Goal: Task Accomplishment & Management: Use online tool/utility

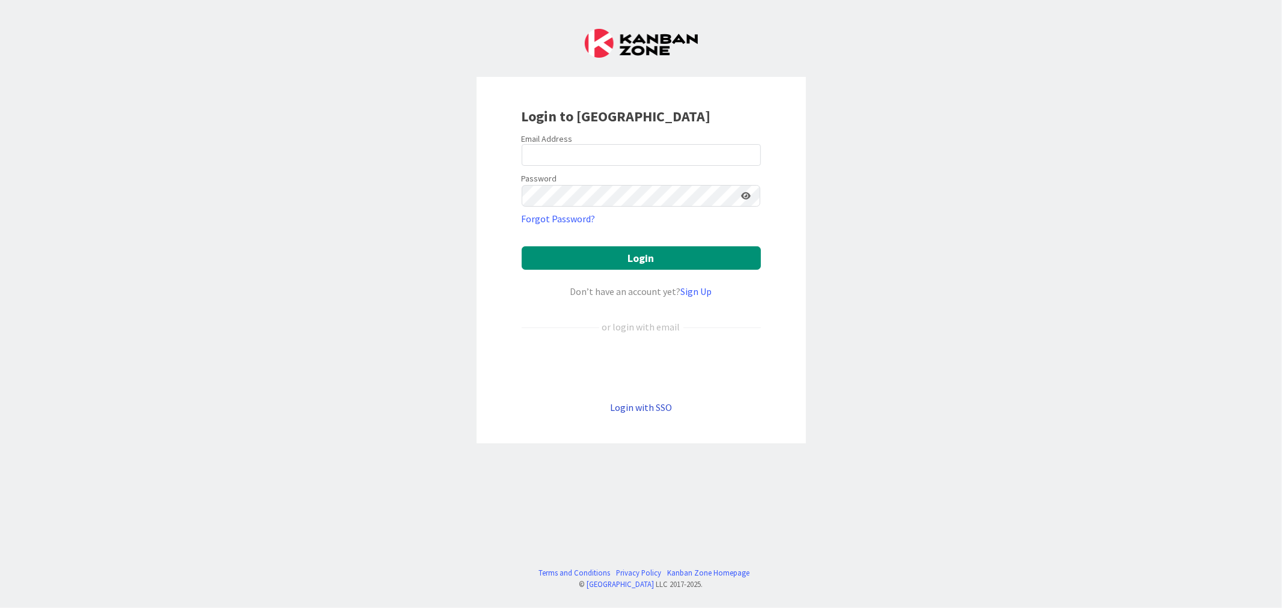
click at [648, 411] on link "Login with SSO" at bounding box center [641, 408] width 62 height 12
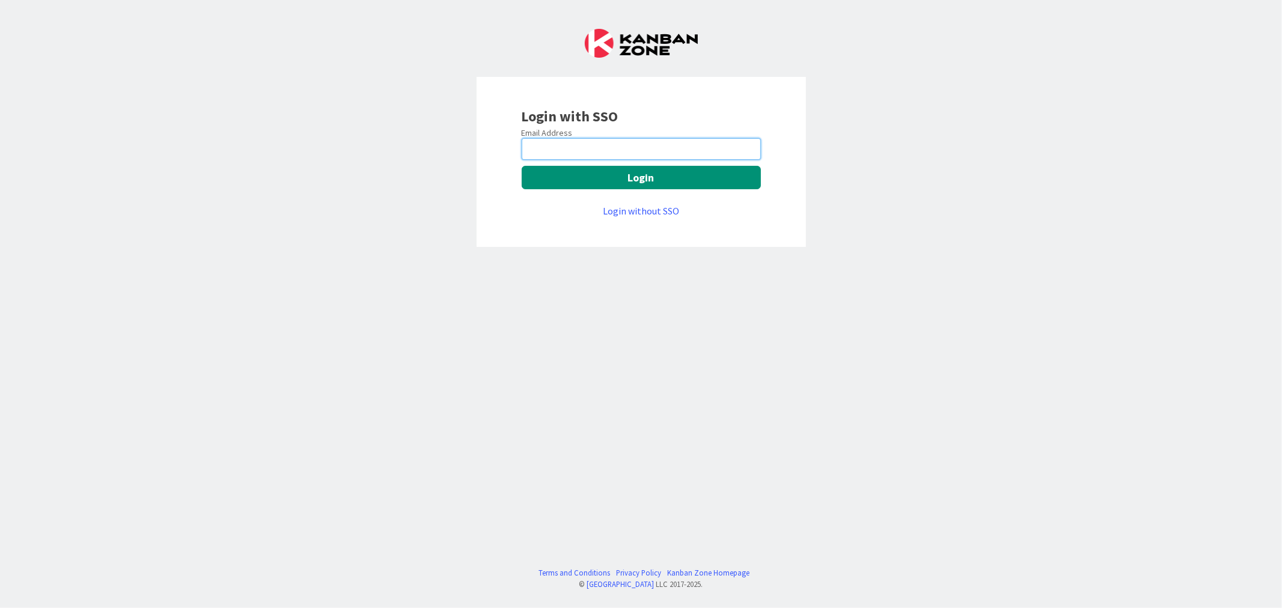
click at [611, 145] on input "email" at bounding box center [641, 149] width 239 height 22
type input "[PERSON_NAME][EMAIL_ADDRESS][DOMAIN_NAME]"
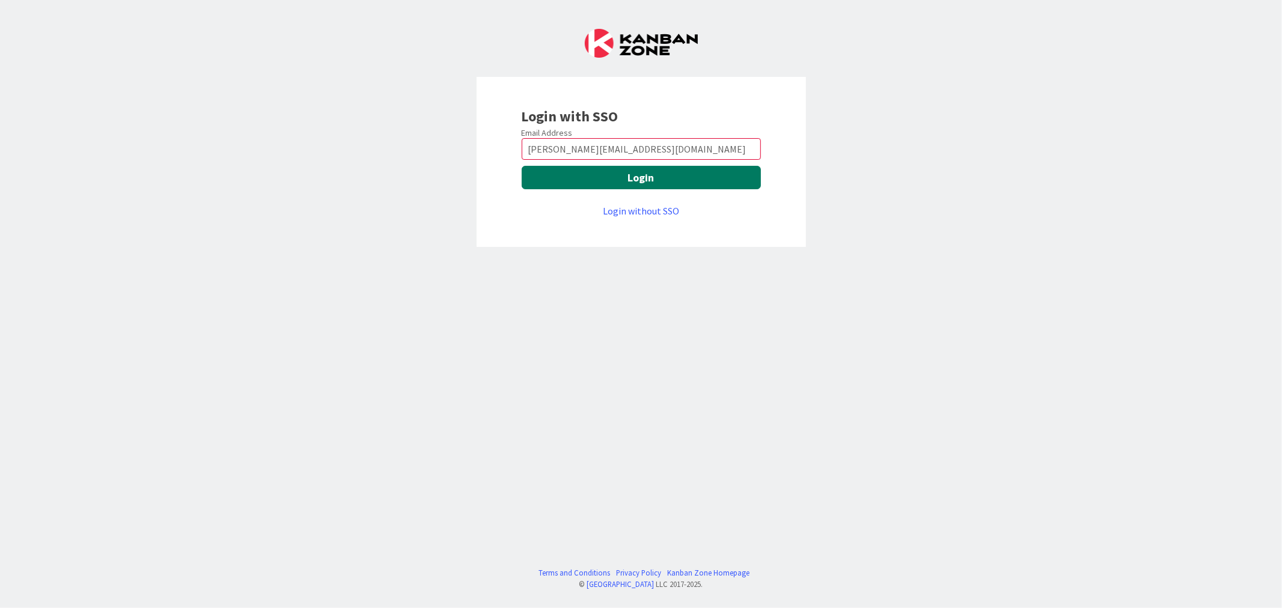
click at [617, 172] on button "Login" at bounding box center [641, 177] width 239 height 23
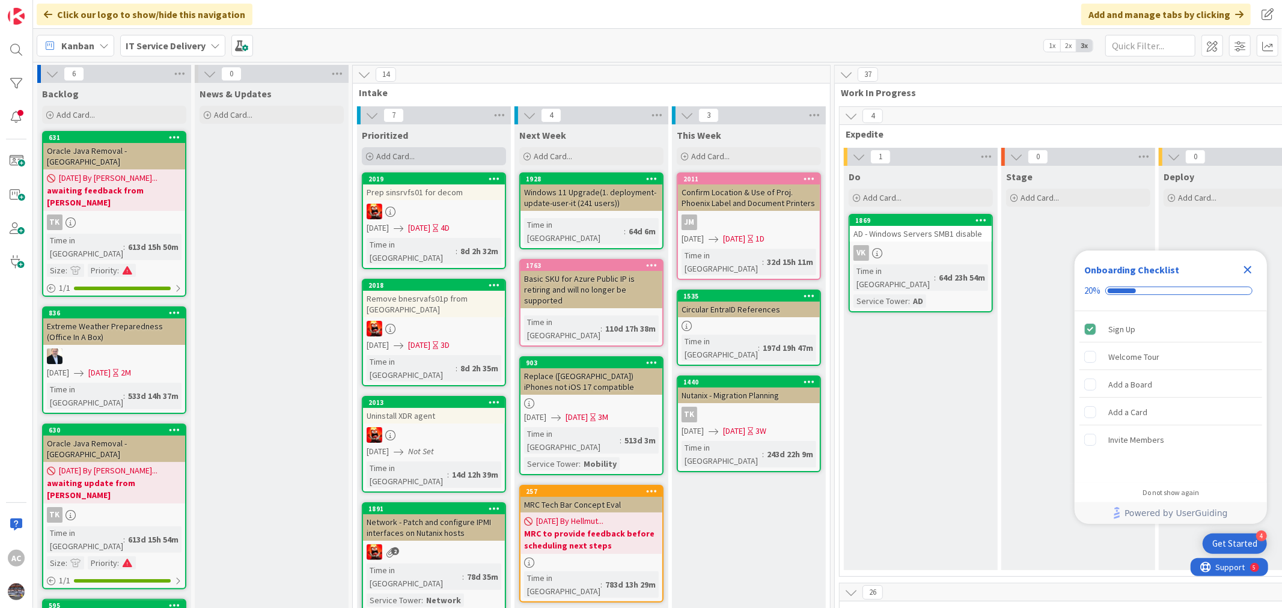
click at [405, 158] on span "Add Card..." at bounding box center [395, 156] width 38 height 11
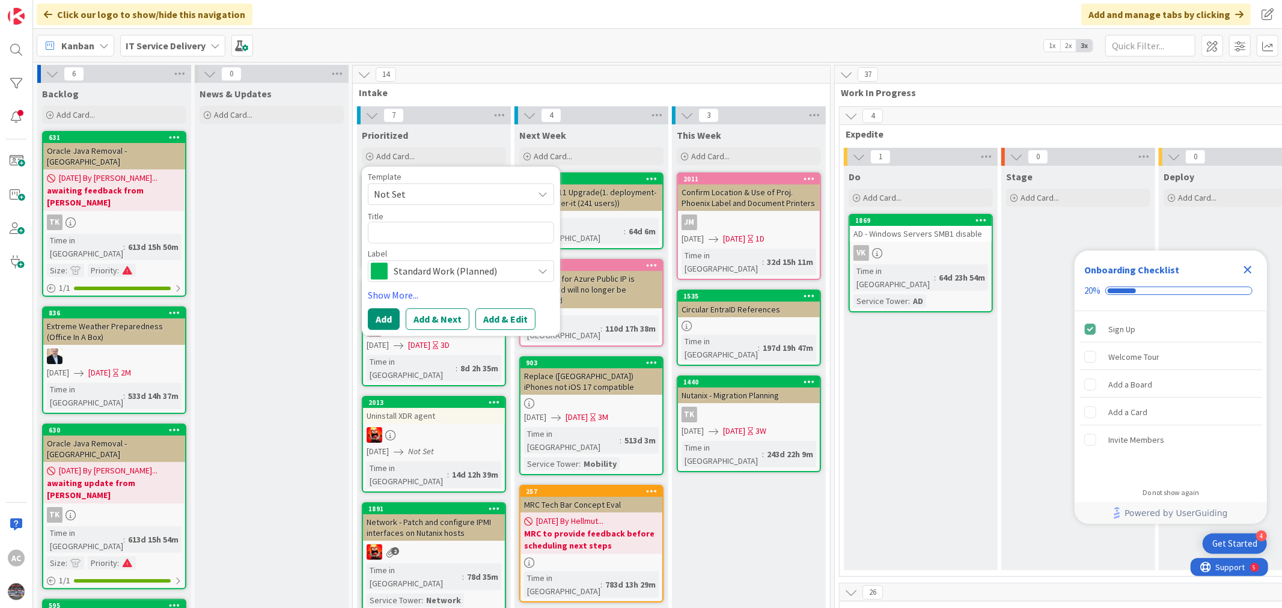
type textarea "x"
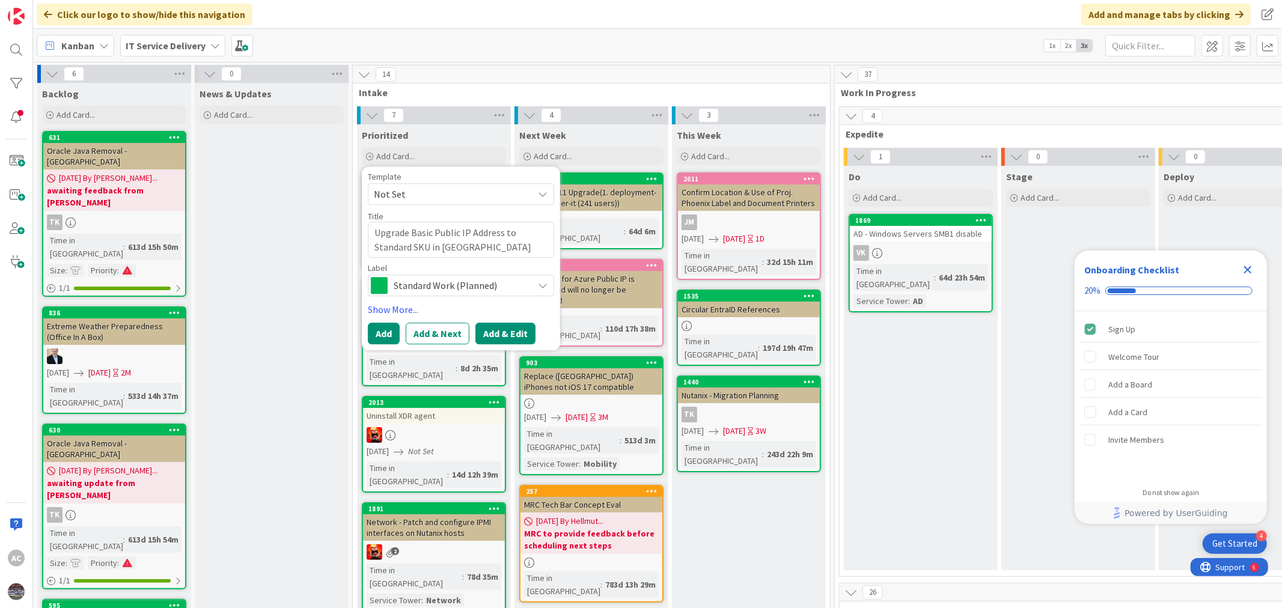
type textarea "Upgrade Basic Public IP Address to Standard SKU in [GEOGRAPHIC_DATA]"
click at [491, 332] on button "Add & Edit" at bounding box center [506, 334] width 60 height 22
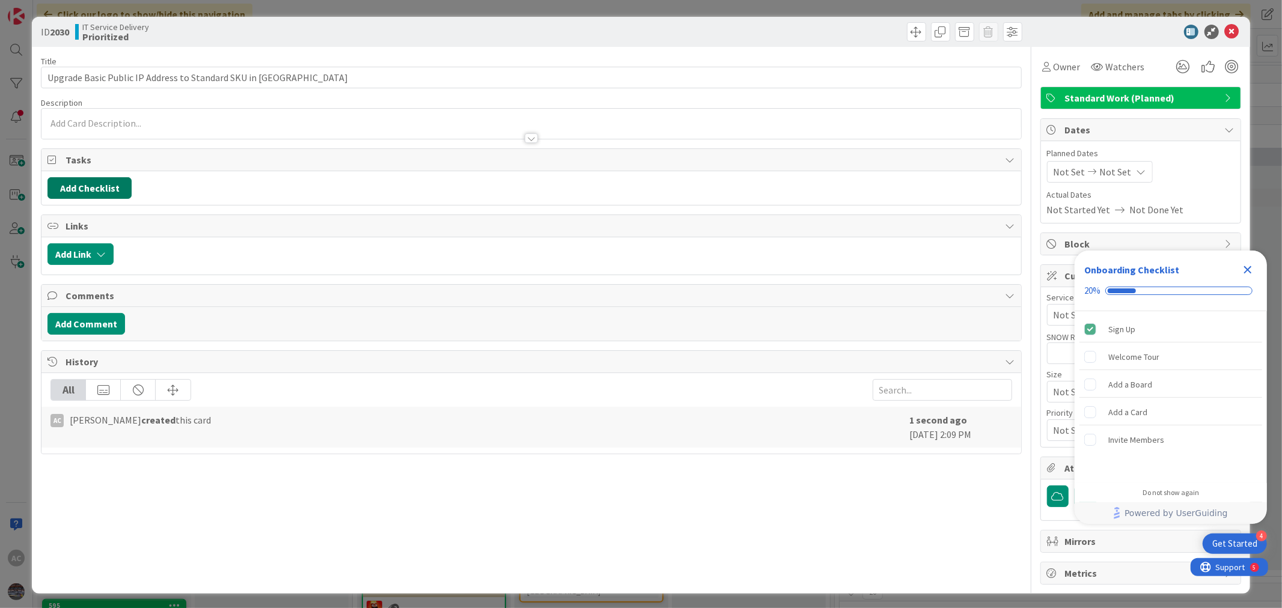
click at [112, 188] on button "Add Checklist" at bounding box center [89, 188] width 84 height 22
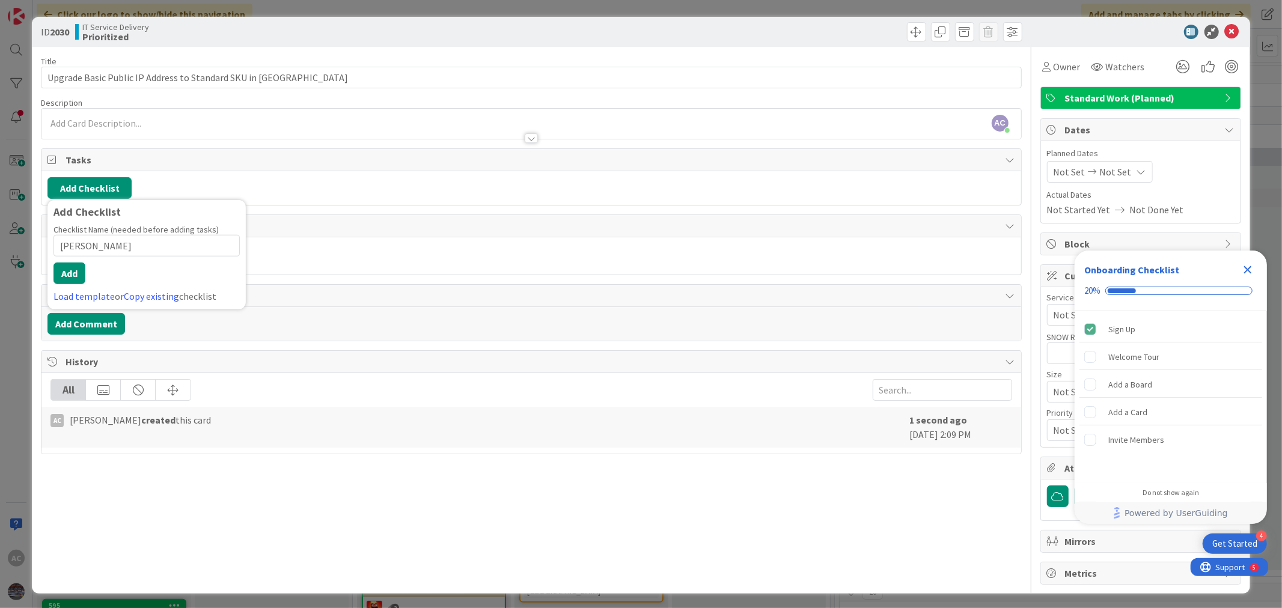
type input "TODO"
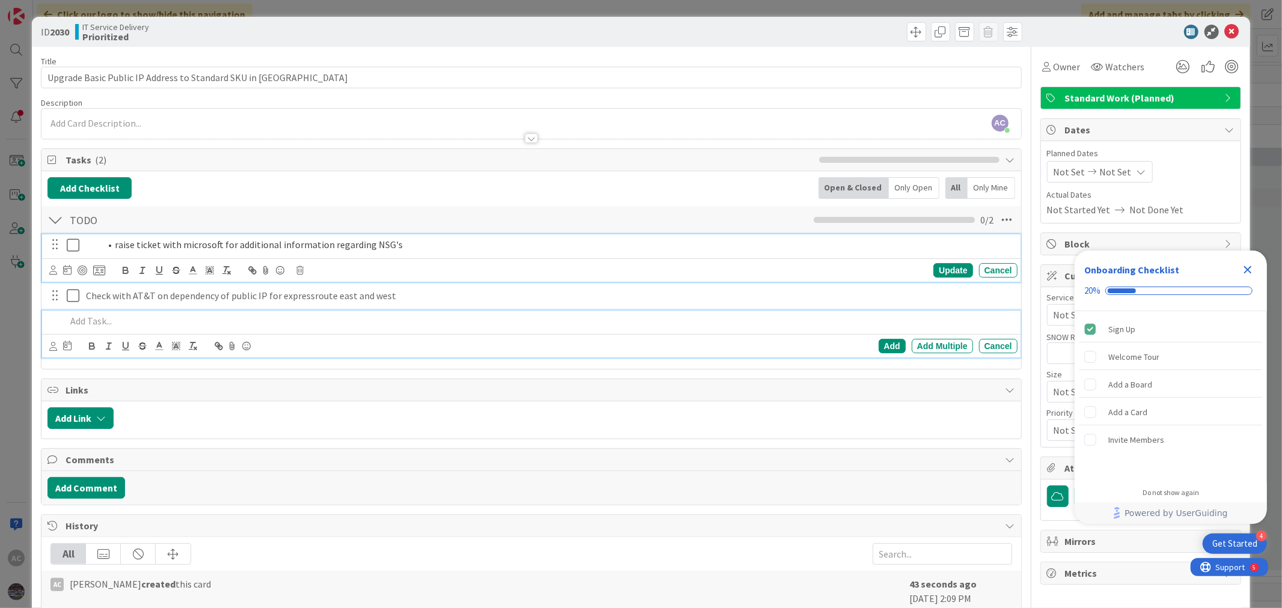
click at [115, 244] on span at bounding box center [115, 245] width 0 height 14
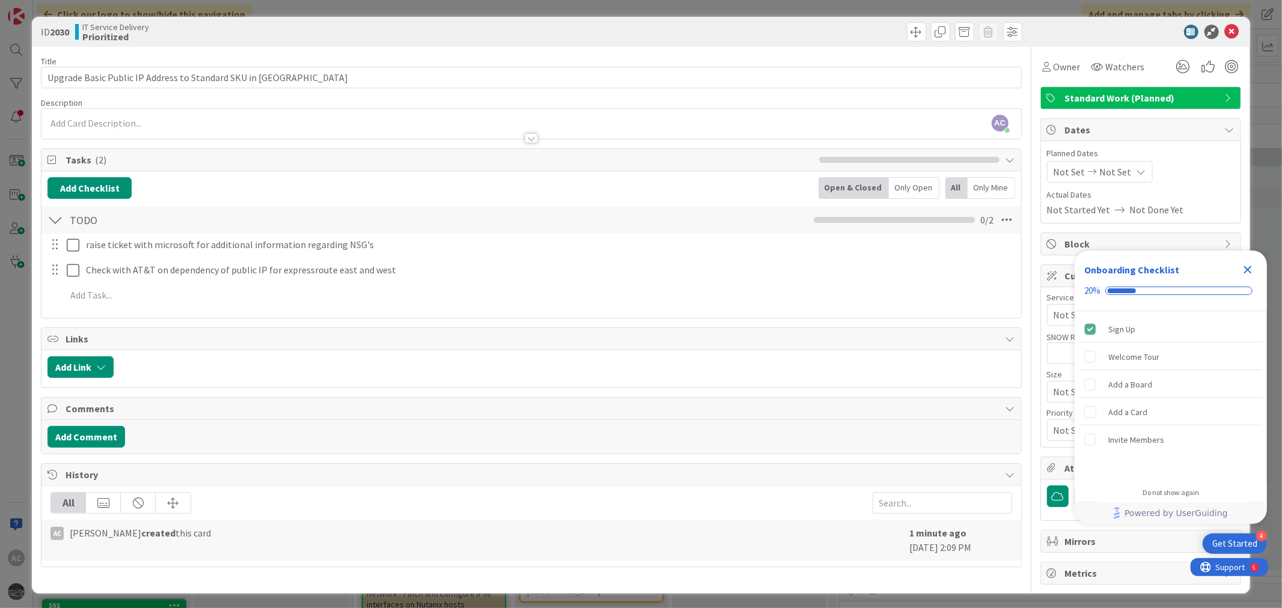
click at [1064, 176] on span "Not Set" at bounding box center [1070, 172] width 32 height 14
click at [1248, 267] on icon "Close Checklist" at bounding box center [1248, 270] width 14 height 14
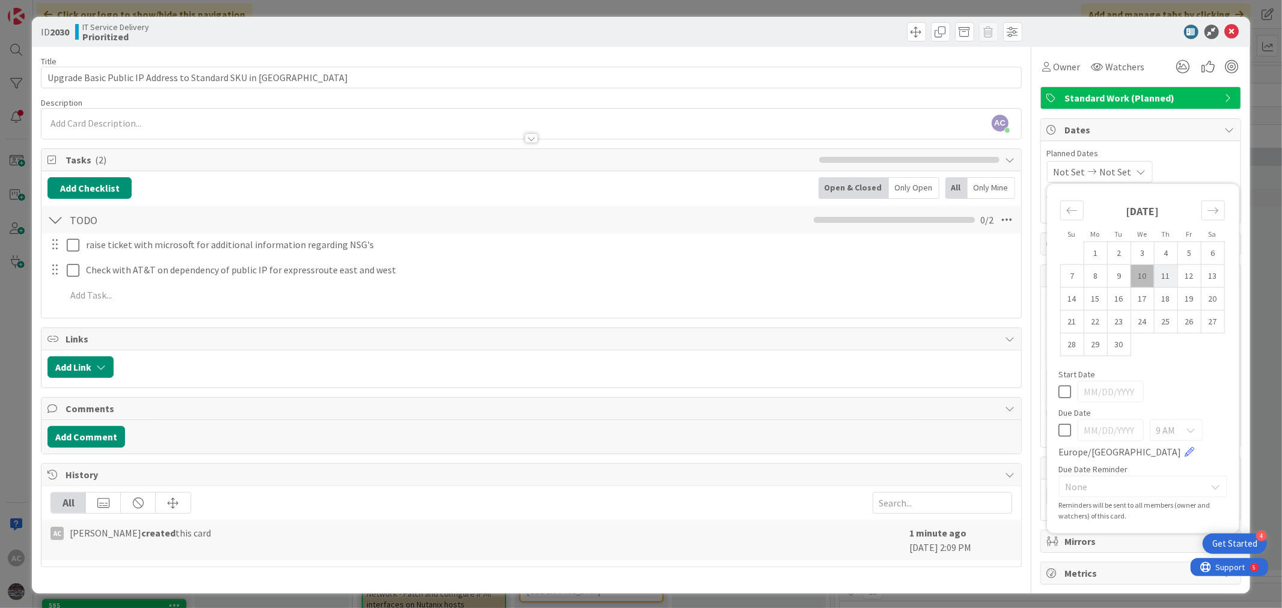
click at [1154, 275] on td "11" at bounding box center [1165, 276] width 23 height 23
type input "[DATE]"
click at [1116, 167] on span "Not Set" at bounding box center [1113, 172] width 32 height 14
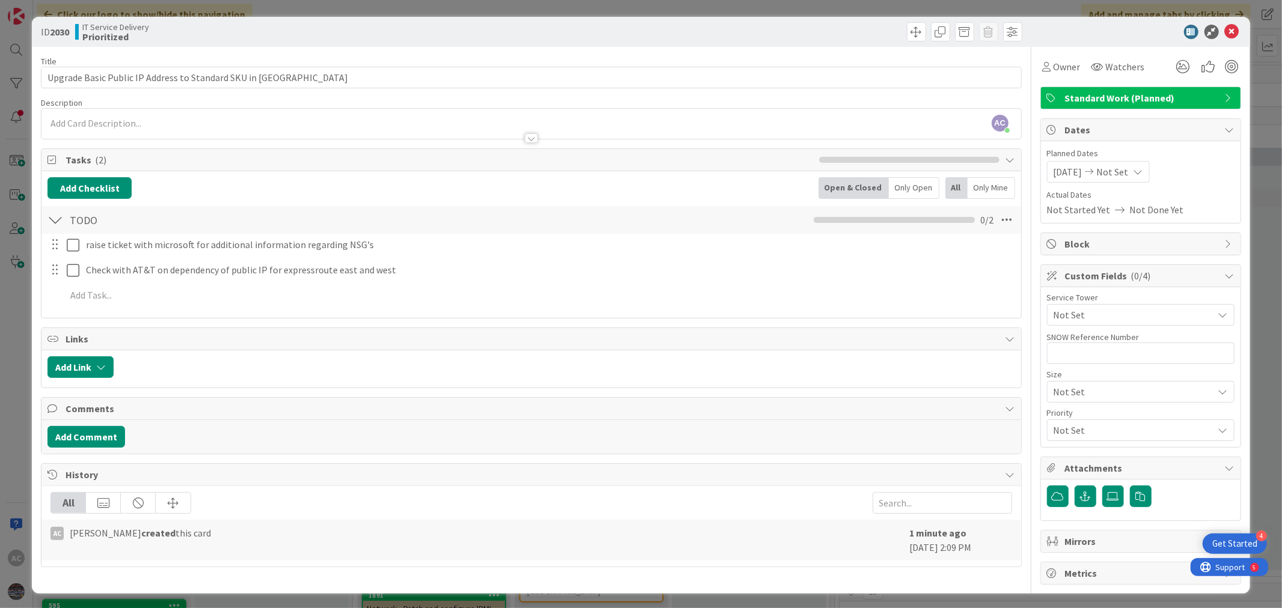
click at [1115, 172] on span "Not Set" at bounding box center [1113, 172] width 32 height 14
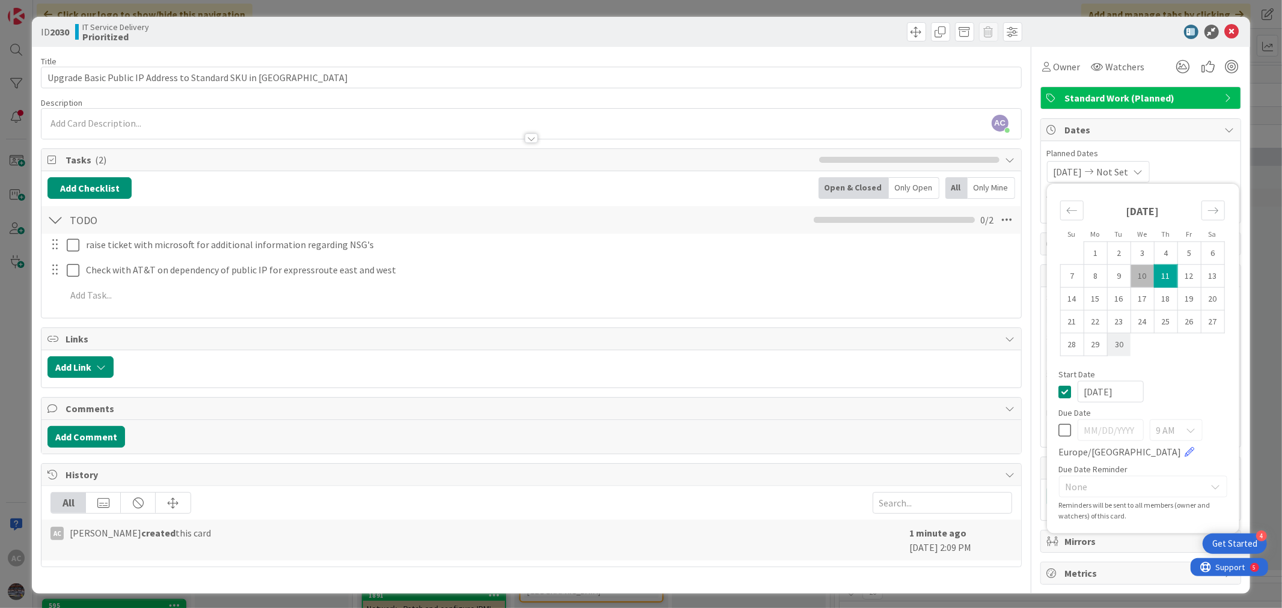
click at [1107, 351] on td "30" at bounding box center [1118, 344] width 23 height 23
type input "[DATE]"
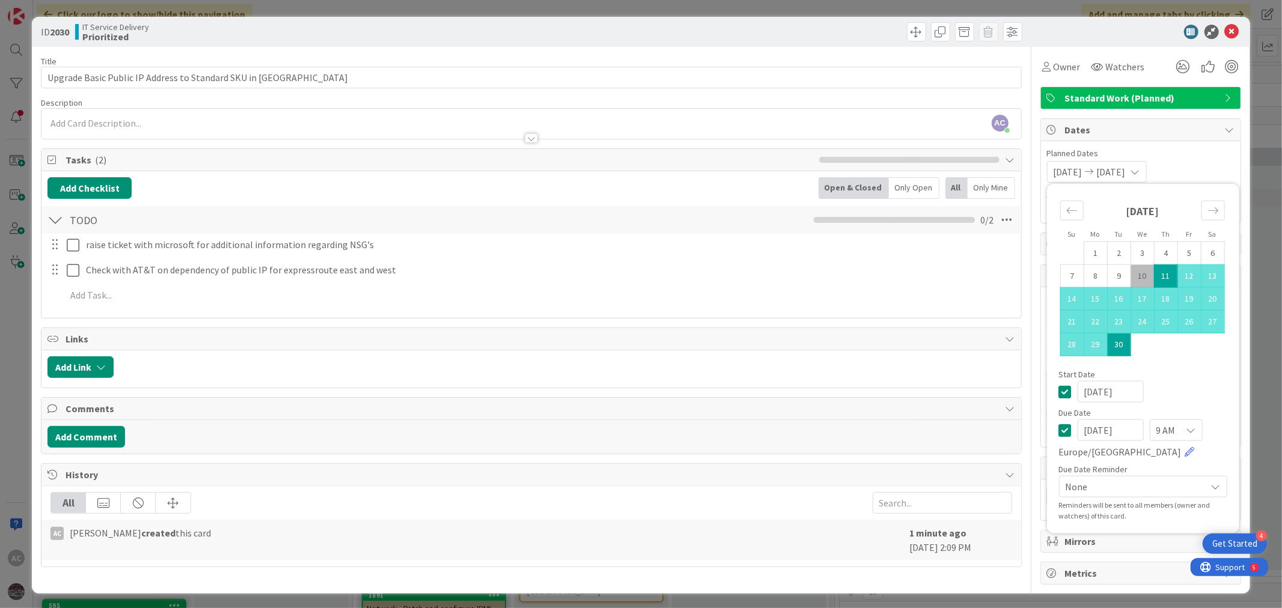
click at [1200, 164] on div "[DATE] [DATE] Su Mo Tu We Th Fr Sa [DATE] 1 2 3 4 5 6 7 8 9 10 11 12 13 14 15 1…" at bounding box center [1141, 172] width 188 height 22
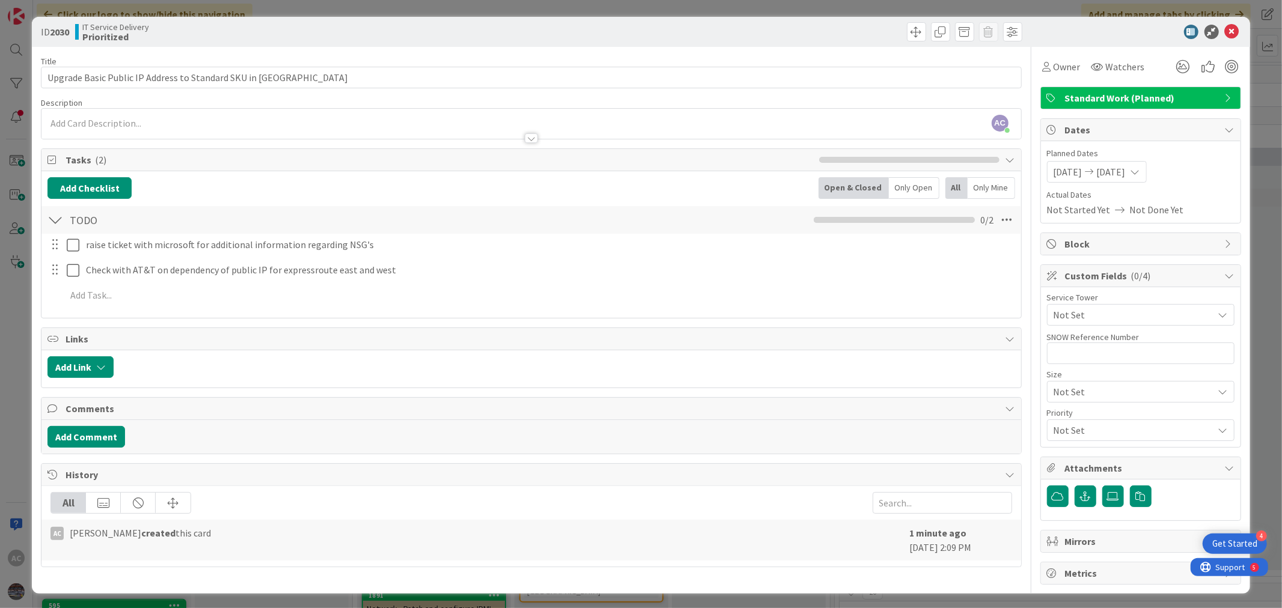
click at [1095, 251] on div "Block" at bounding box center [1141, 244] width 200 height 22
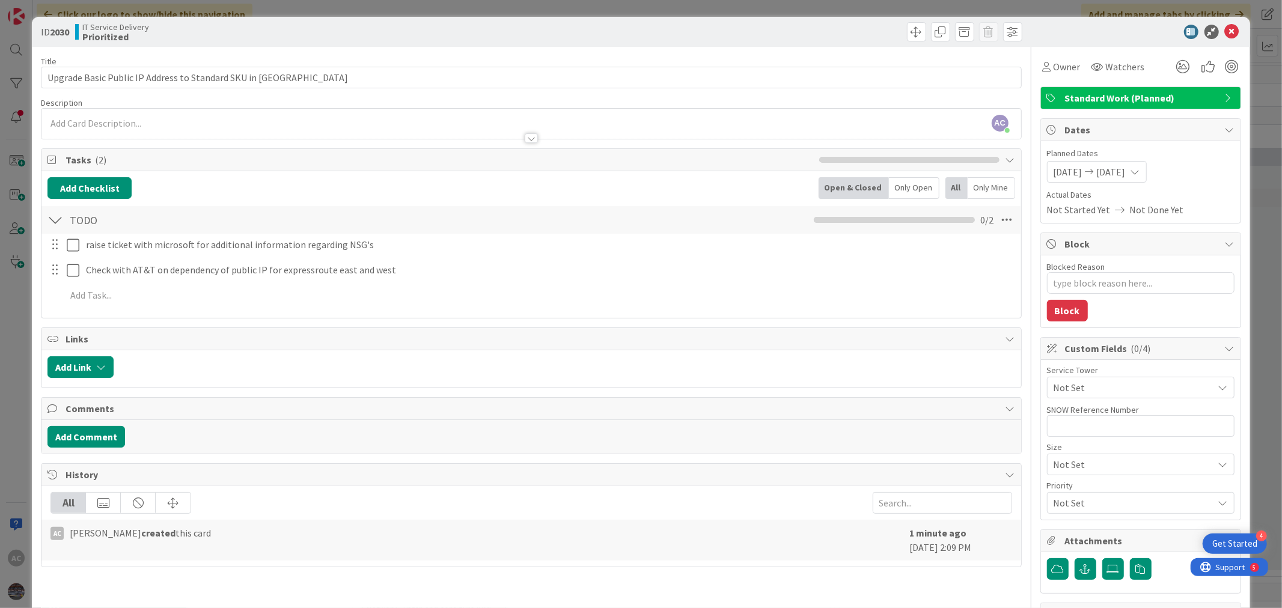
click at [1187, 194] on span "Actual Dates" at bounding box center [1141, 195] width 188 height 13
click at [1059, 68] on span "Owner" at bounding box center [1067, 67] width 27 height 14
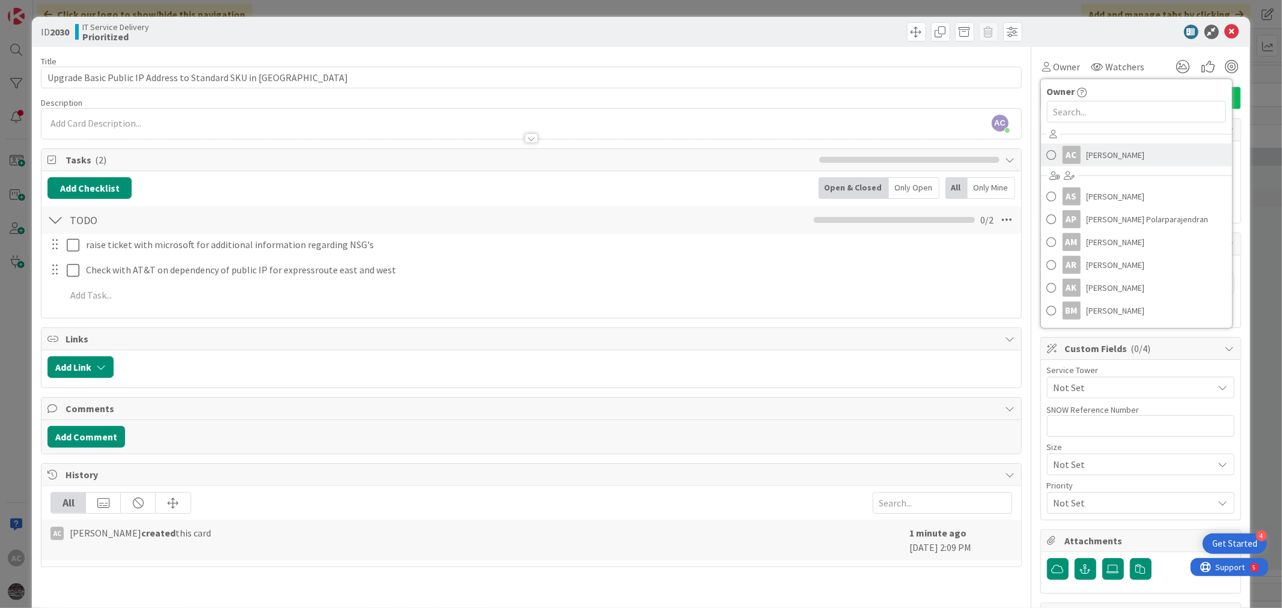
click at [1070, 159] on div "AC" at bounding box center [1072, 155] width 18 height 18
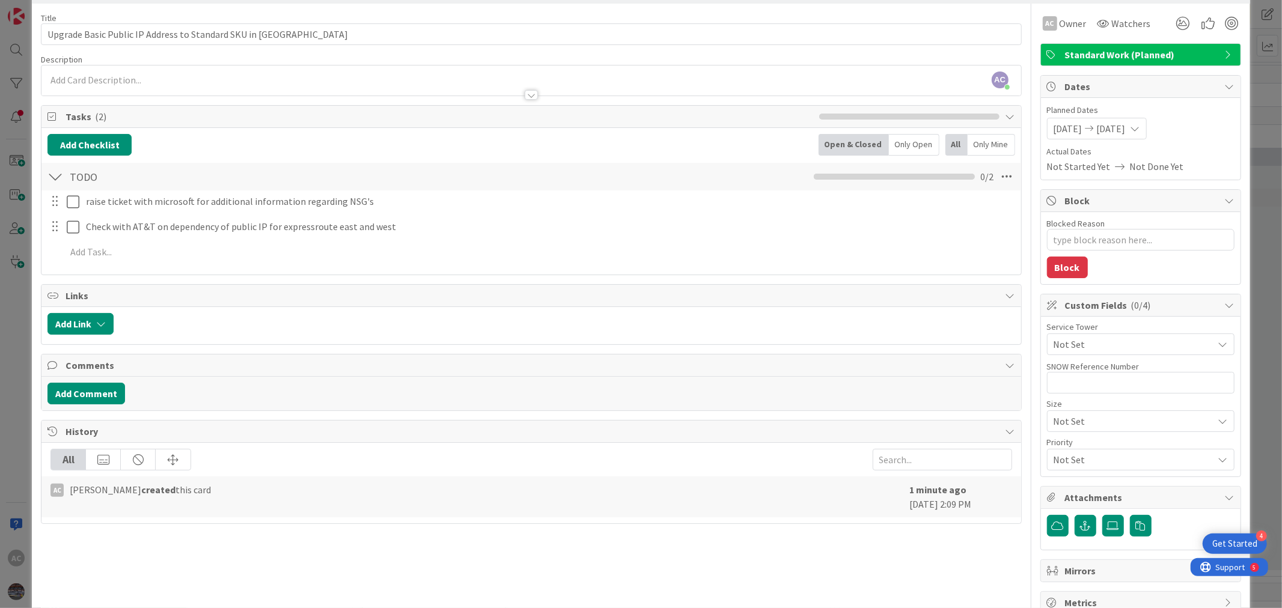
scroll to position [67, 0]
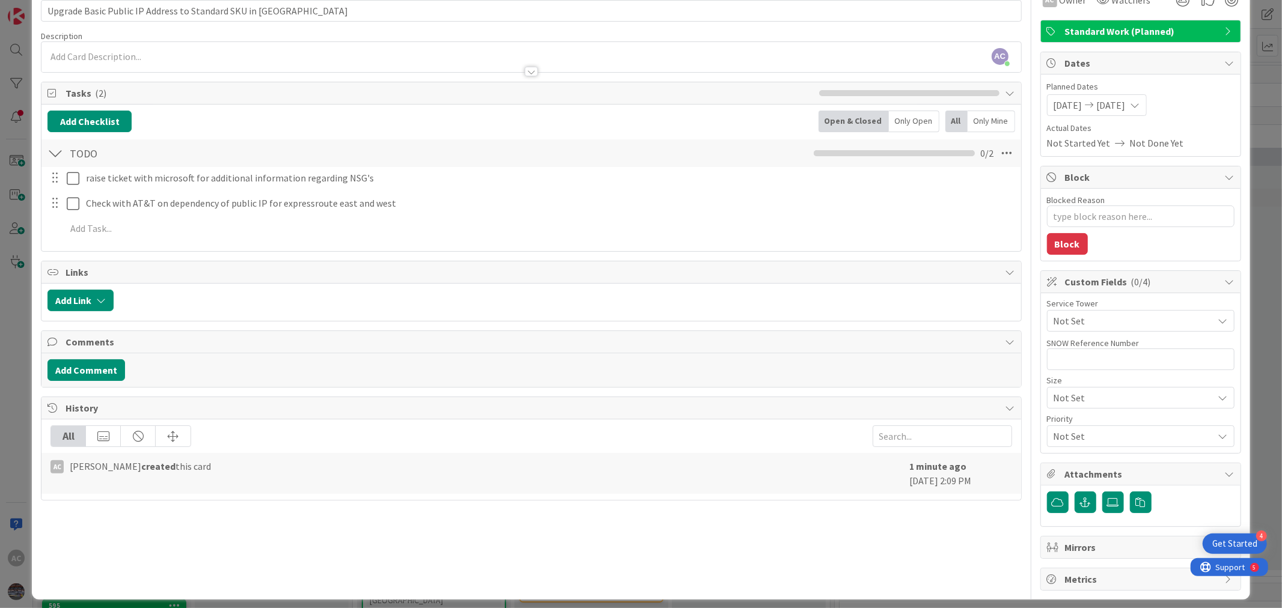
click at [1129, 316] on span "Not Set" at bounding box center [1134, 321] width 160 height 14
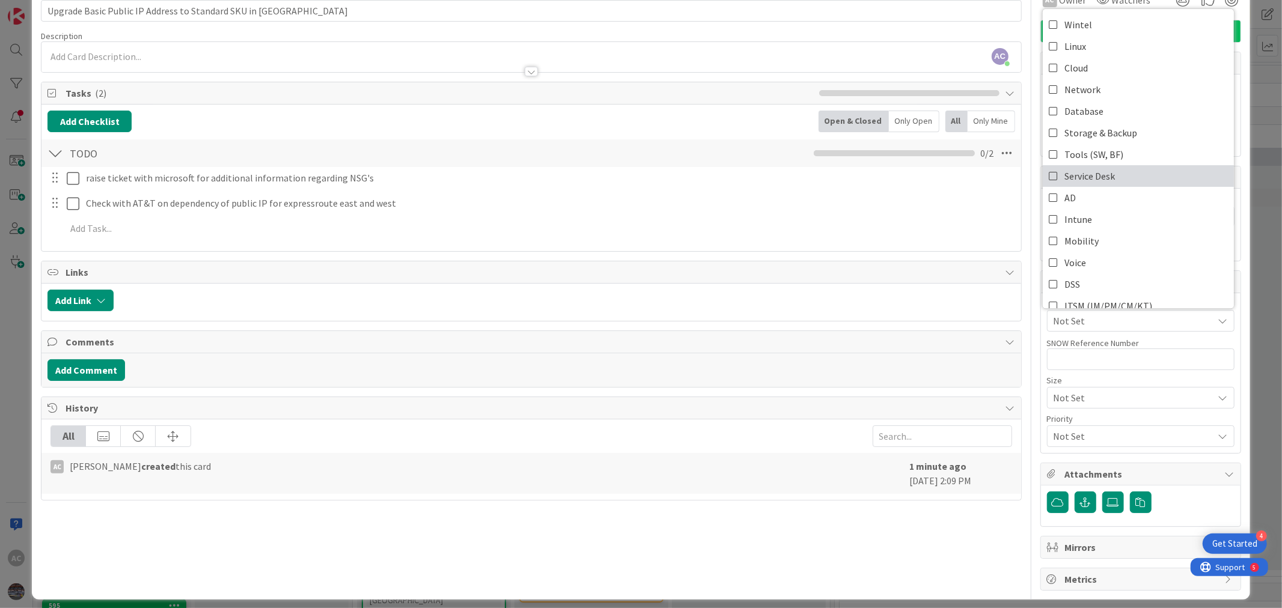
scroll to position [0, 0]
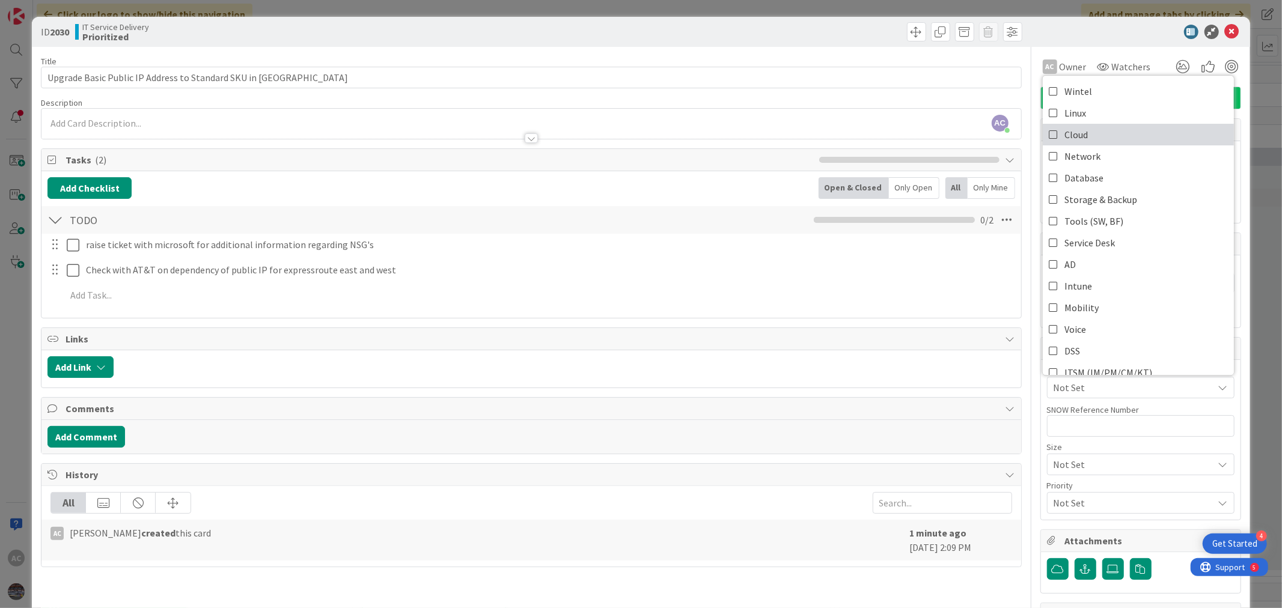
click at [1067, 138] on span "Cloud" at bounding box center [1076, 135] width 23 height 18
click at [1159, 419] on input "text" at bounding box center [1141, 426] width 188 height 22
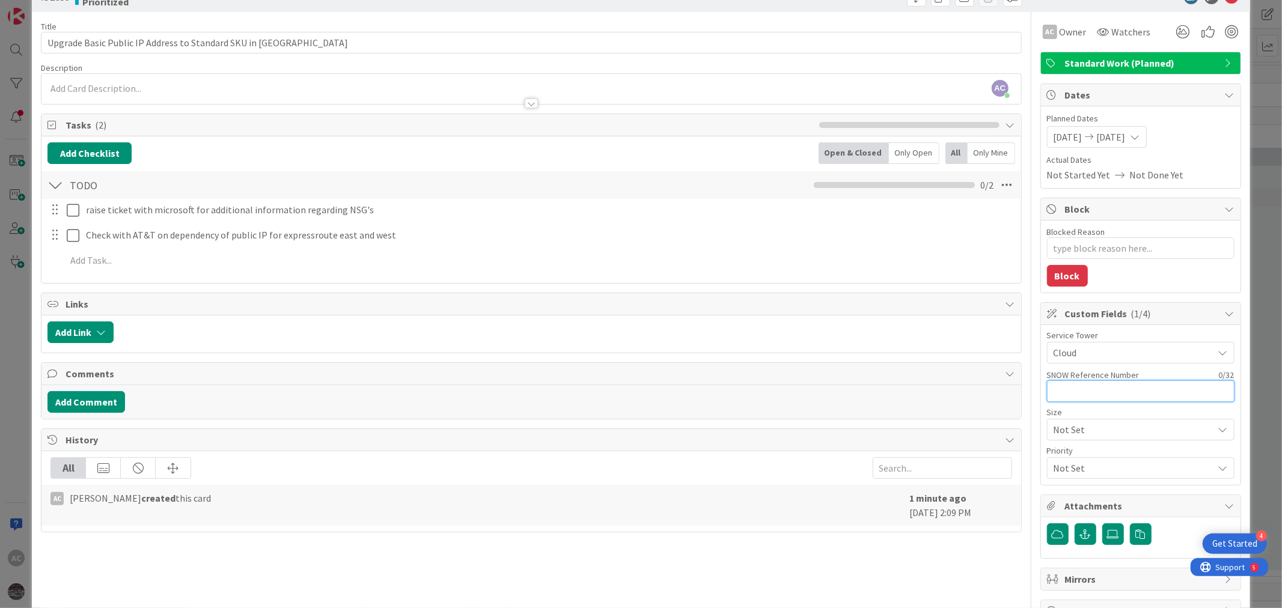
scroll to position [76, 0]
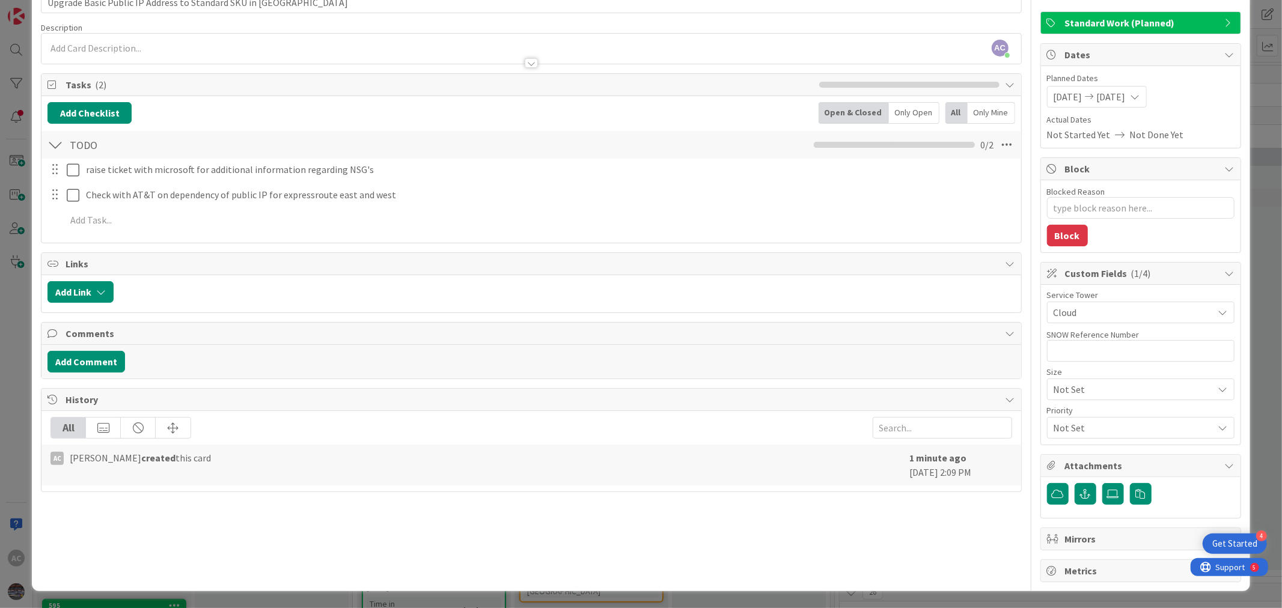
click at [1130, 384] on span "Not Set" at bounding box center [1131, 389] width 154 height 17
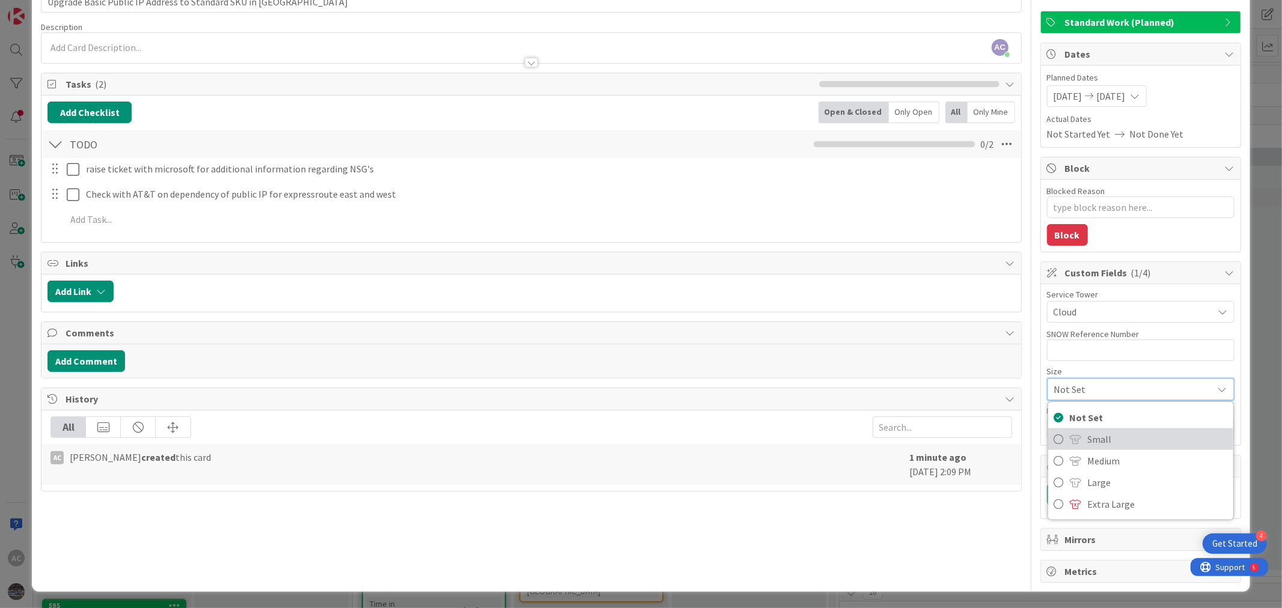
click at [1103, 444] on span "Small" at bounding box center [1157, 439] width 139 height 18
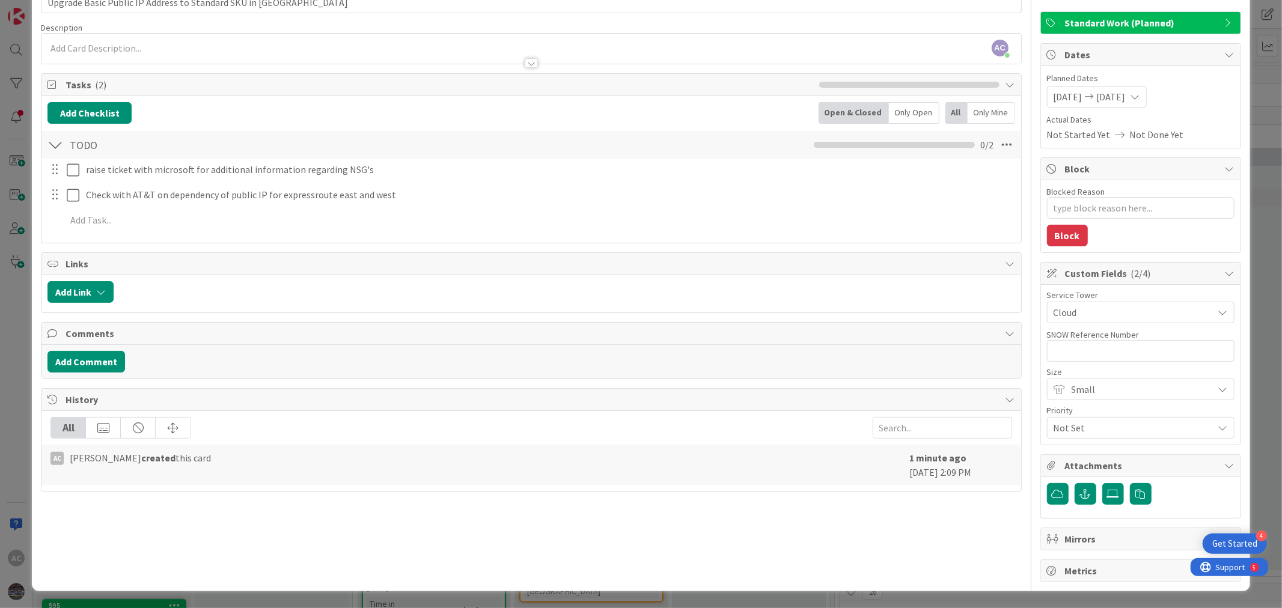
click at [1119, 429] on span "Not Set" at bounding box center [1131, 428] width 154 height 17
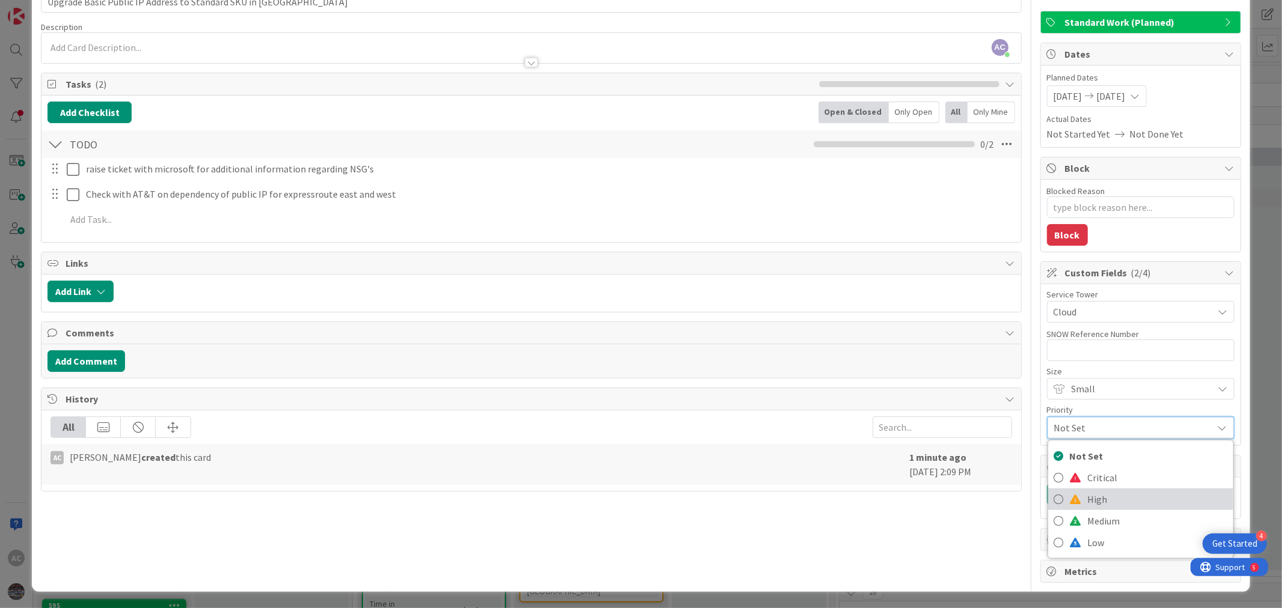
click at [1109, 504] on span "High" at bounding box center [1157, 500] width 139 height 18
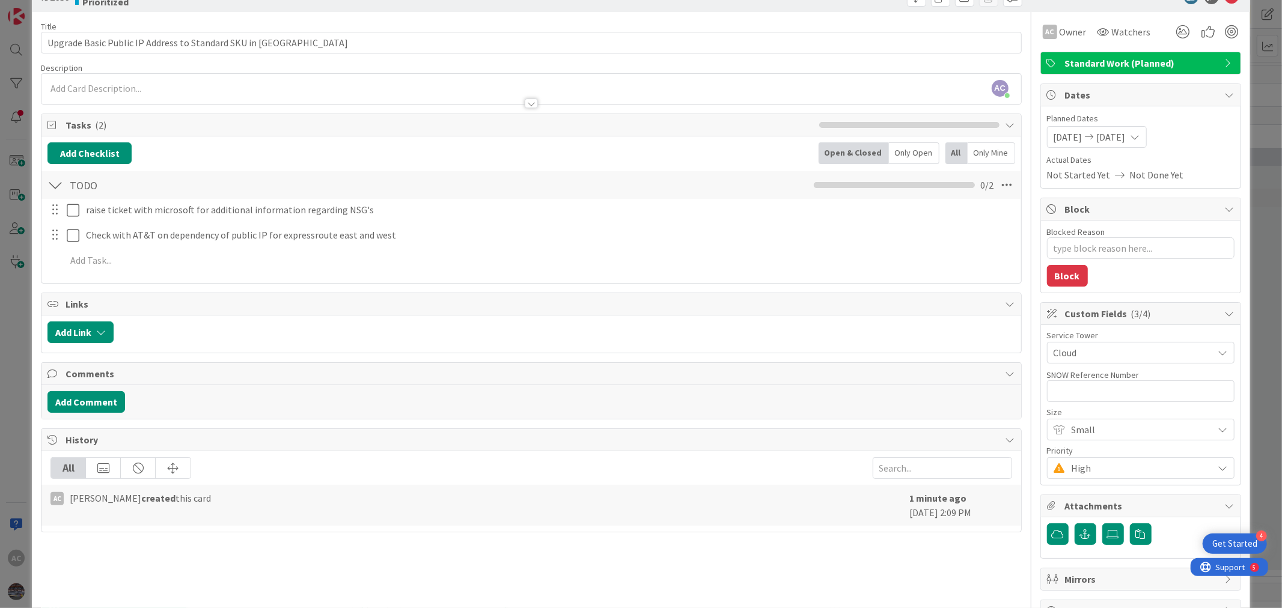
scroll to position [0, 0]
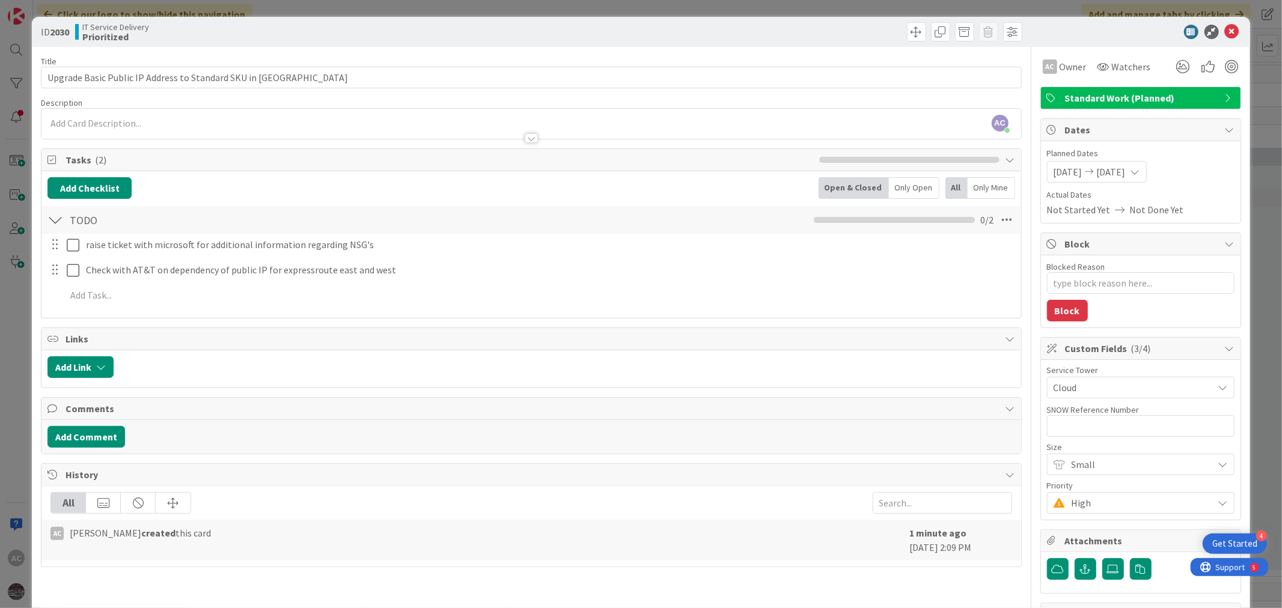
click at [171, 127] on div at bounding box center [530, 132] width 979 height 13
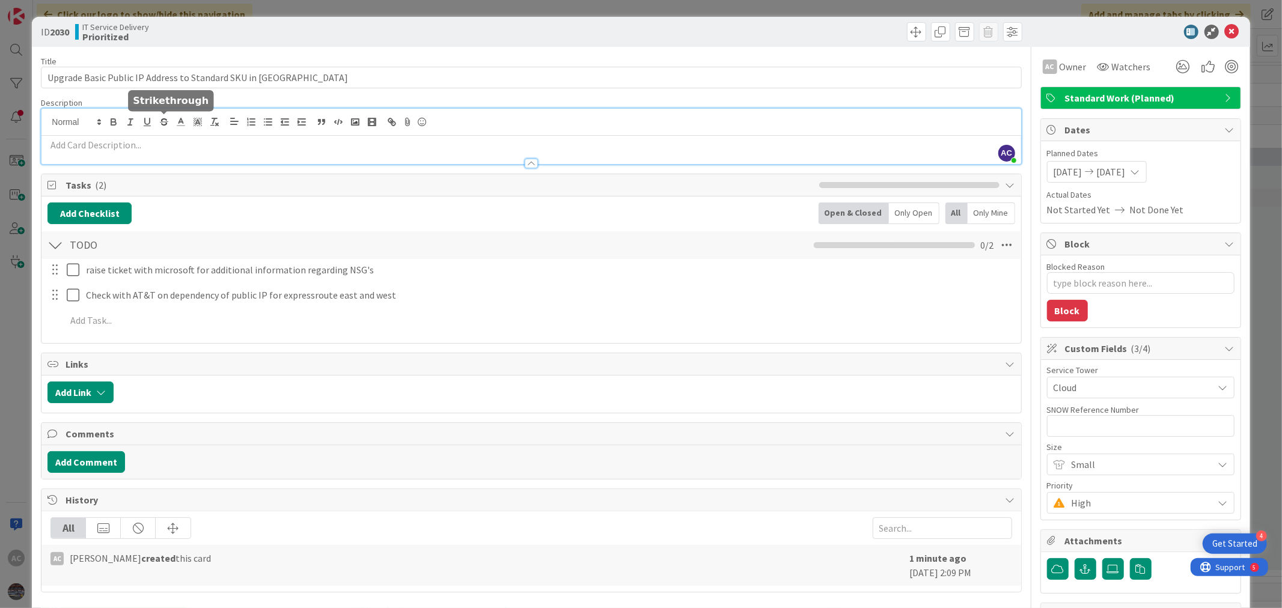
click at [162, 155] on div at bounding box center [530, 158] width 979 height 13
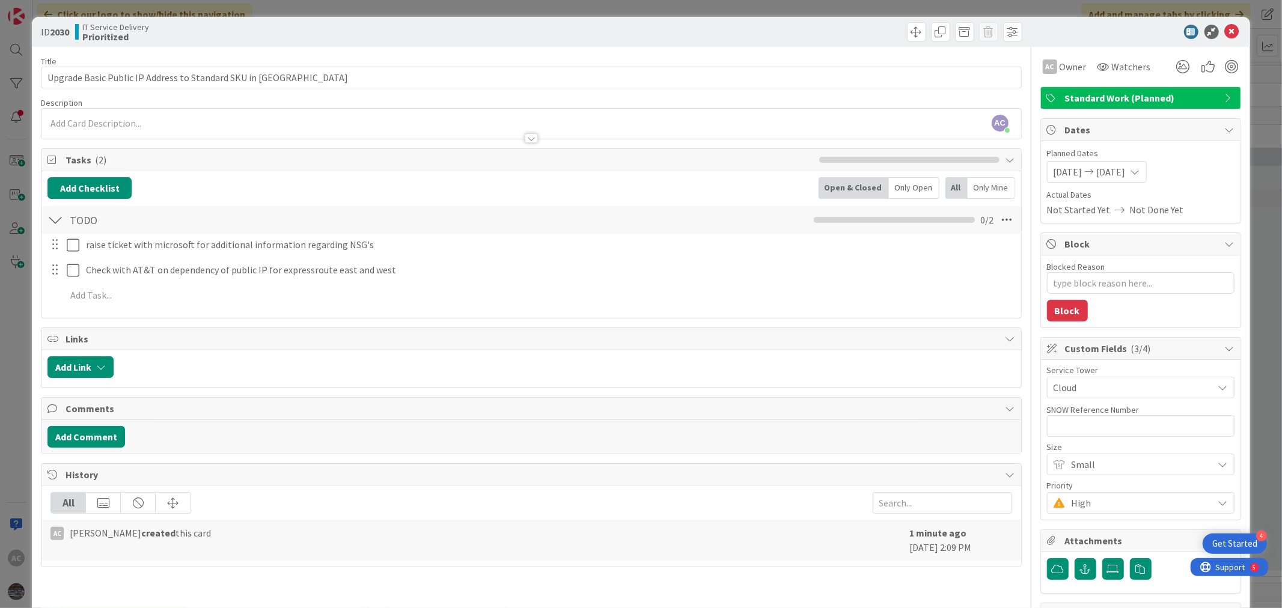
click at [140, 129] on div at bounding box center [530, 132] width 979 height 13
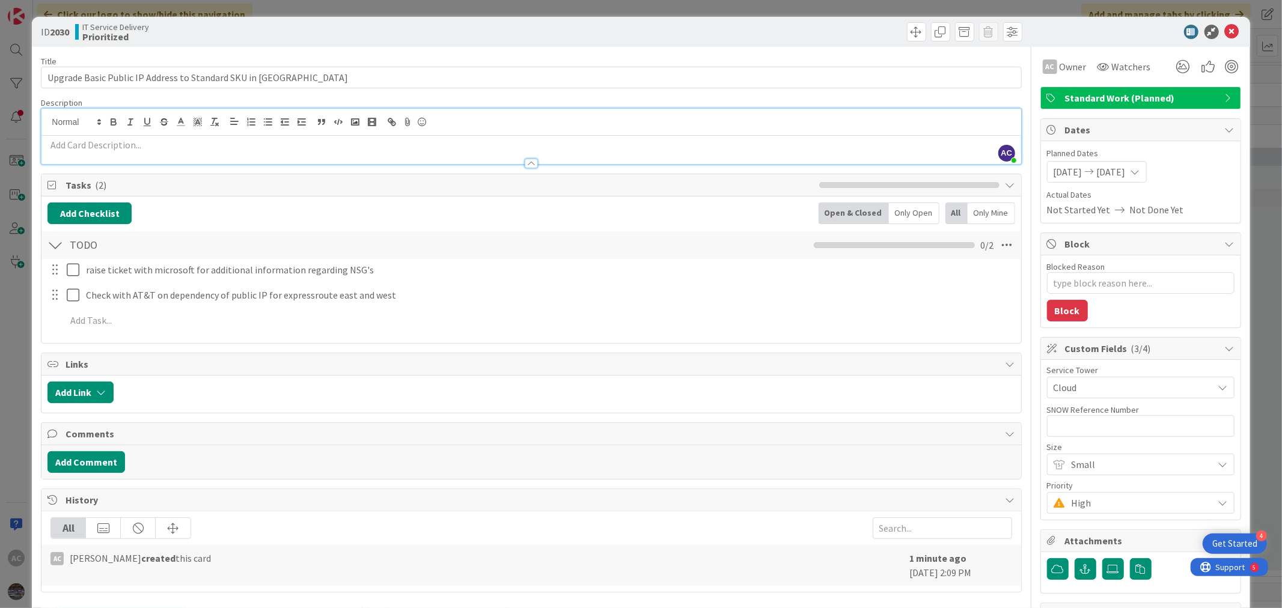
click at [83, 144] on p at bounding box center [530, 145] width 967 height 14
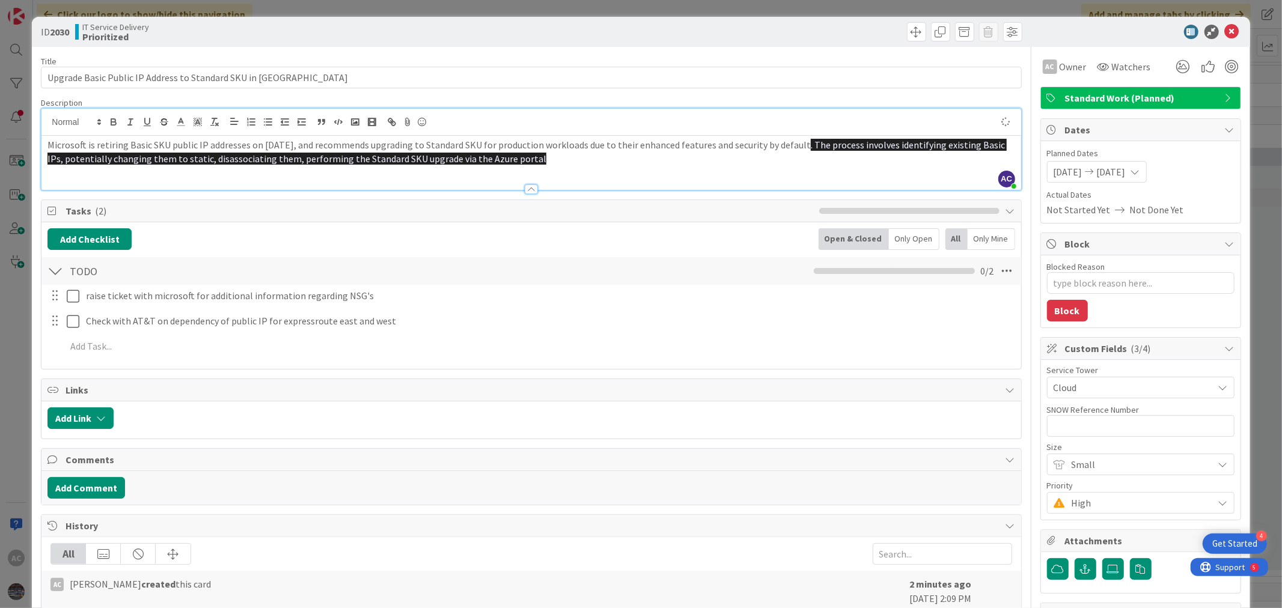
click at [748, 165] on p "Microsoft is retiring Basic SKU public IP addresses on [DATE], and recommends u…" at bounding box center [530, 151] width 967 height 27
click at [854, 145] on span ". The process involves identifying existing Basic IPs, potentially changing the…" at bounding box center [527, 152] width 960 height 26
click at [811, 145] on span "Microsoft is retiring Basic SKU public IP addresses on [DATE], and recommends u…" at bounding box center [429, 145] width 764 height 12
click at [63, 114] on div at bounding box center [530, 122] width 979 height 27
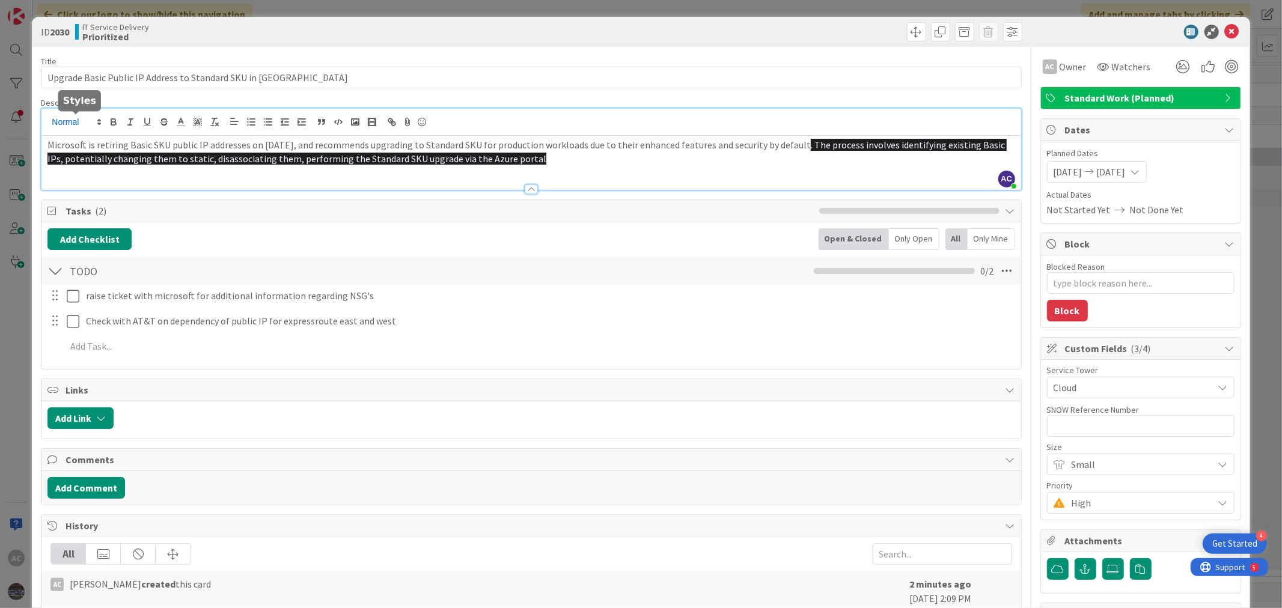
click at [63, 115] on span at bounding box center [75, 122] width 59 height 14
click at [574, 158] on span ". The process involves identifying existing Basic IPs, potentially changing the…" at bounding box center [527, 152] width 960 height 26
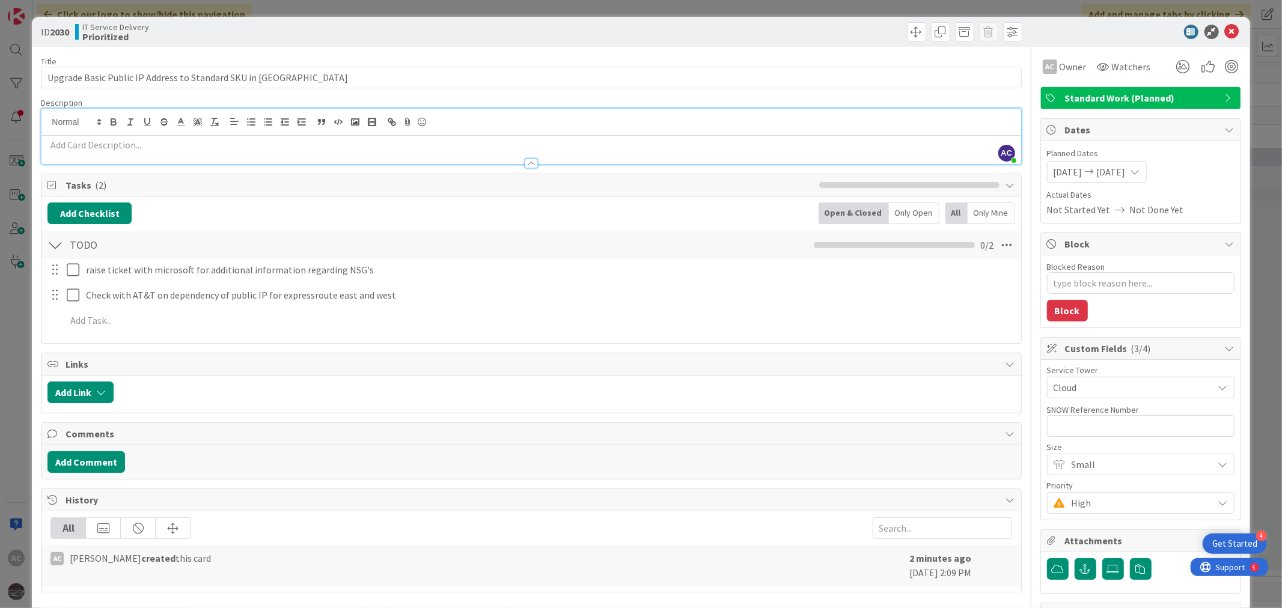
click at [174, 158] on div at bounding box center [530, 158] width 979 height 13
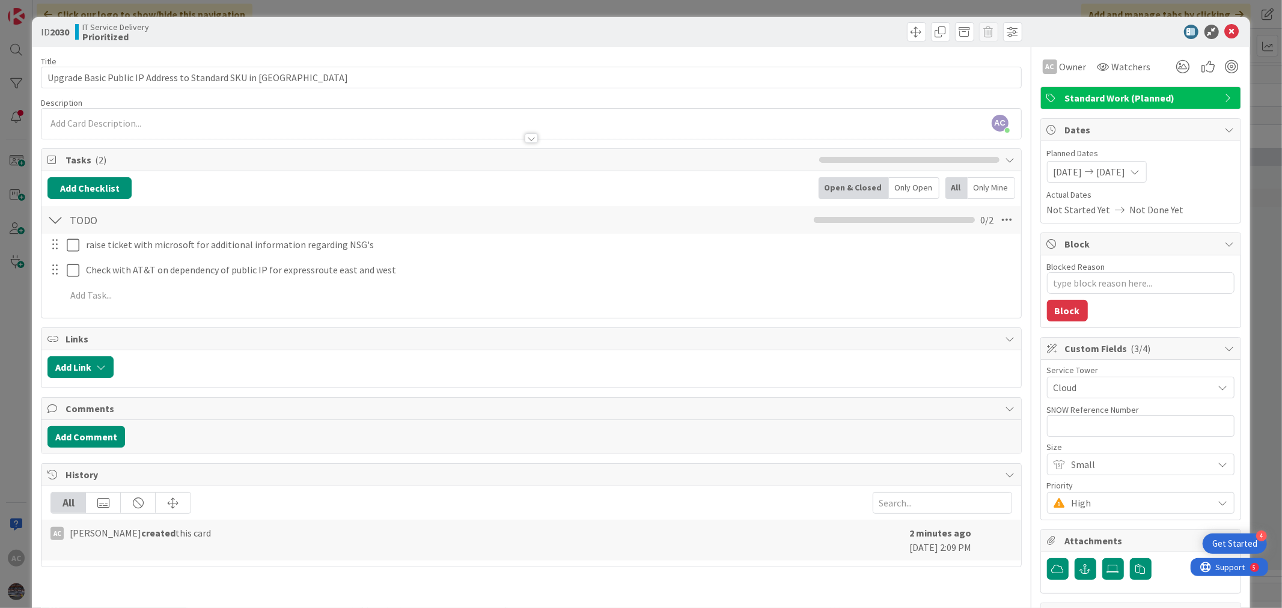
click at [152, 124] on p at bounding box center [530, 124] width 967 height 14
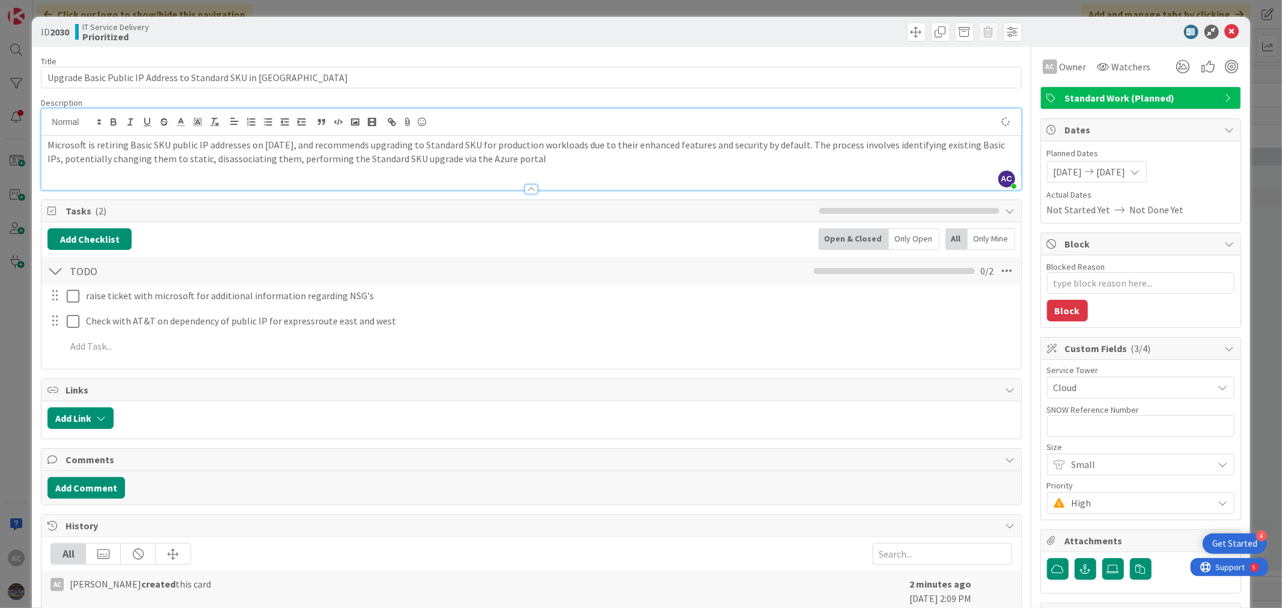
click at [635, 267] on div "TODO Checklist Name 4 / 64 TODO 0 / 2" at bounding box center [530, 271] width 979 height 28
type textarea "x"
click at [1225, 27] on icon at bounding box center [1232, 32] width 14 height 14
